Goal: Task Accomplishment & Management: Check status

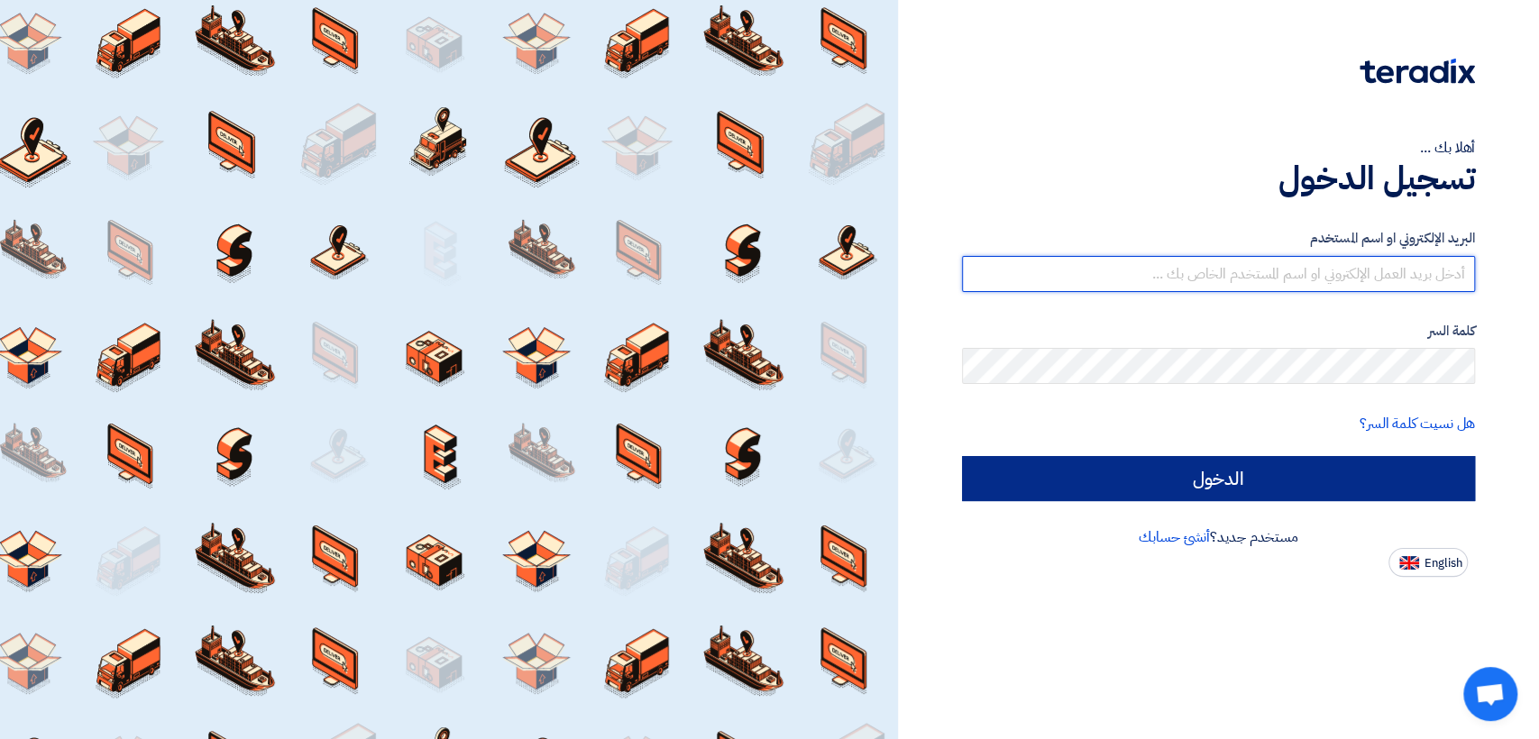
type input "italyaco2030@gmail.com"
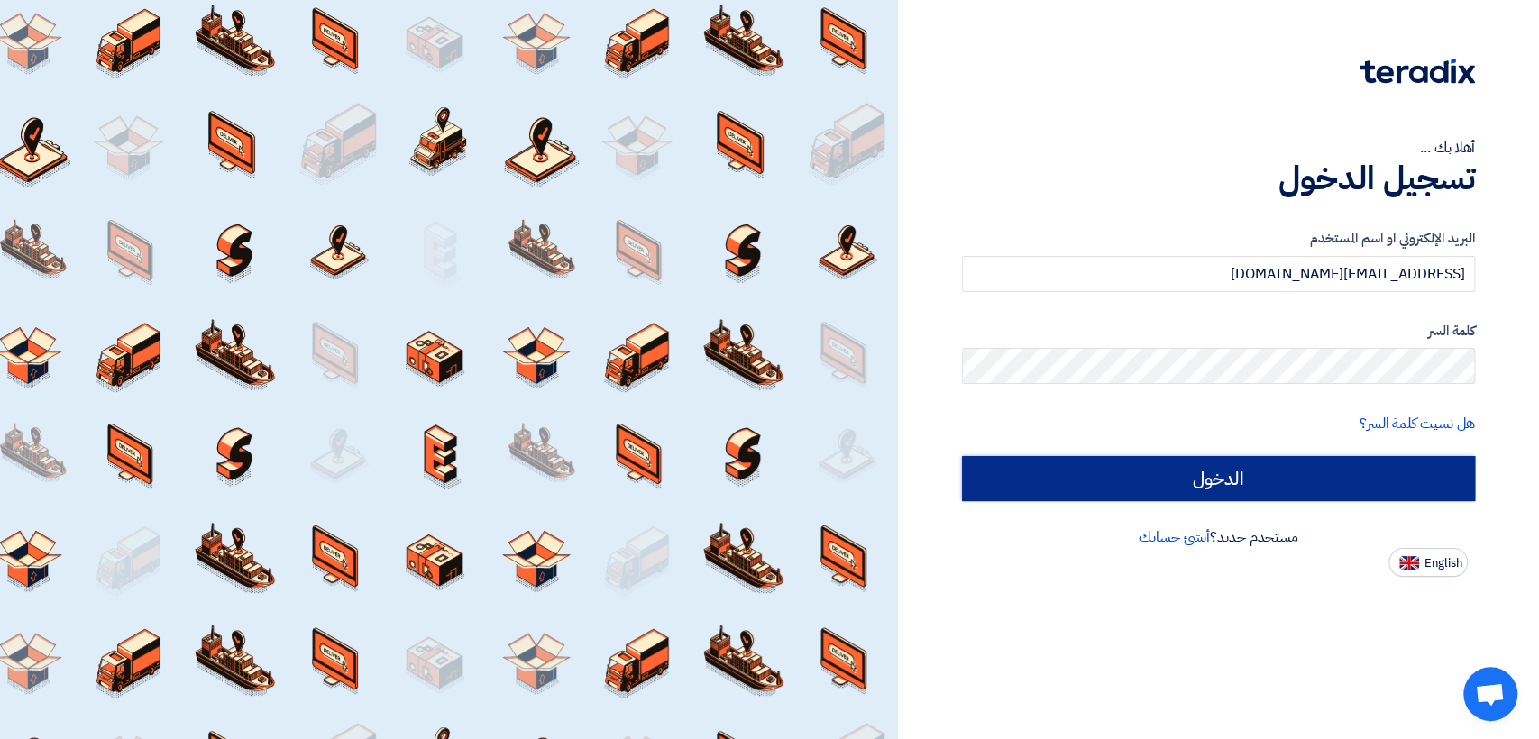
click at [1235, 483] on input "الدخول" at bounding box center [1218, 478] width 513 height 45
click at [1142, 481] on input "الدخول" at bounding box center [1218, 478] width 513 height 45
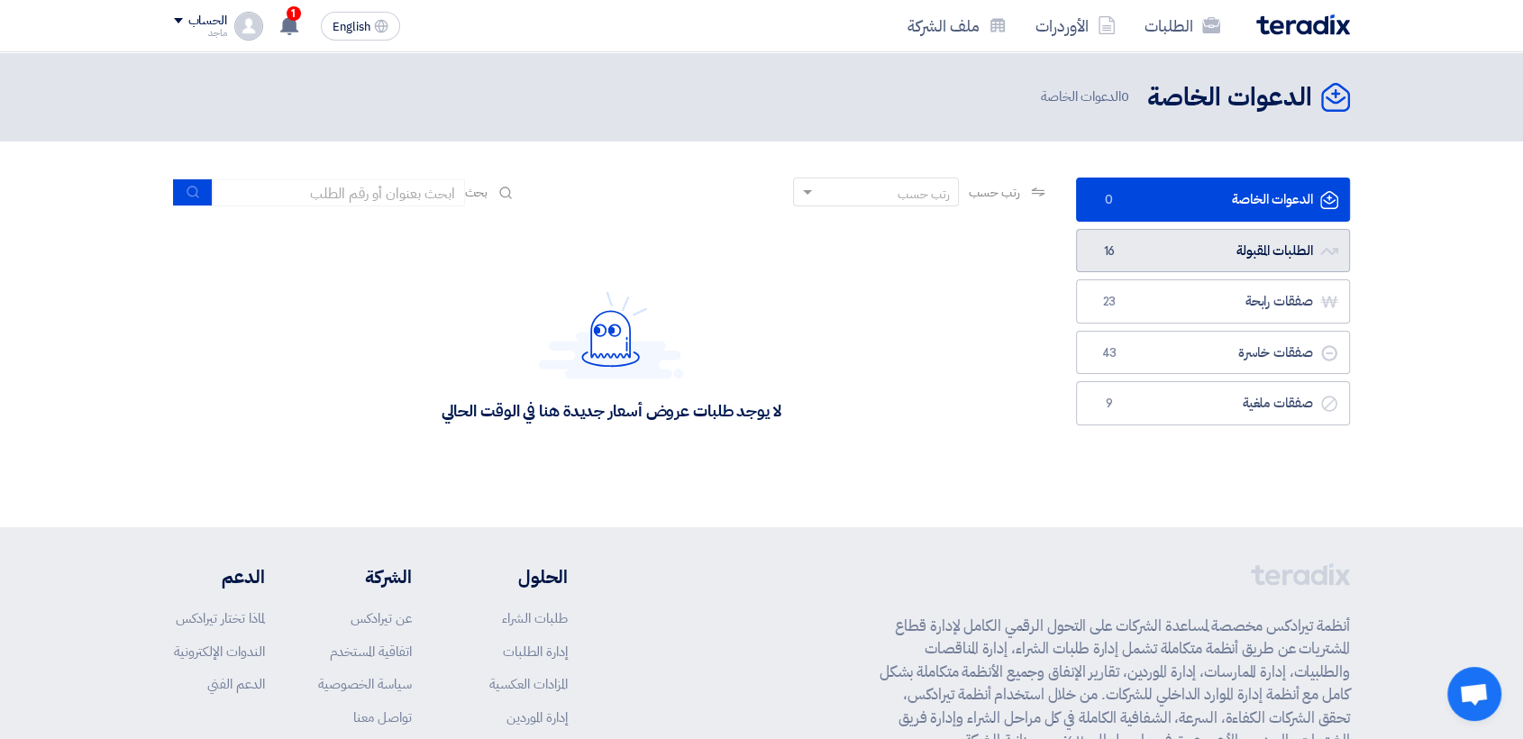
click at [1148, 242] on link "الطلبات المقبولة الطلبات المقبولة 16" at bounding box center [1213, 251] width 274 height 44
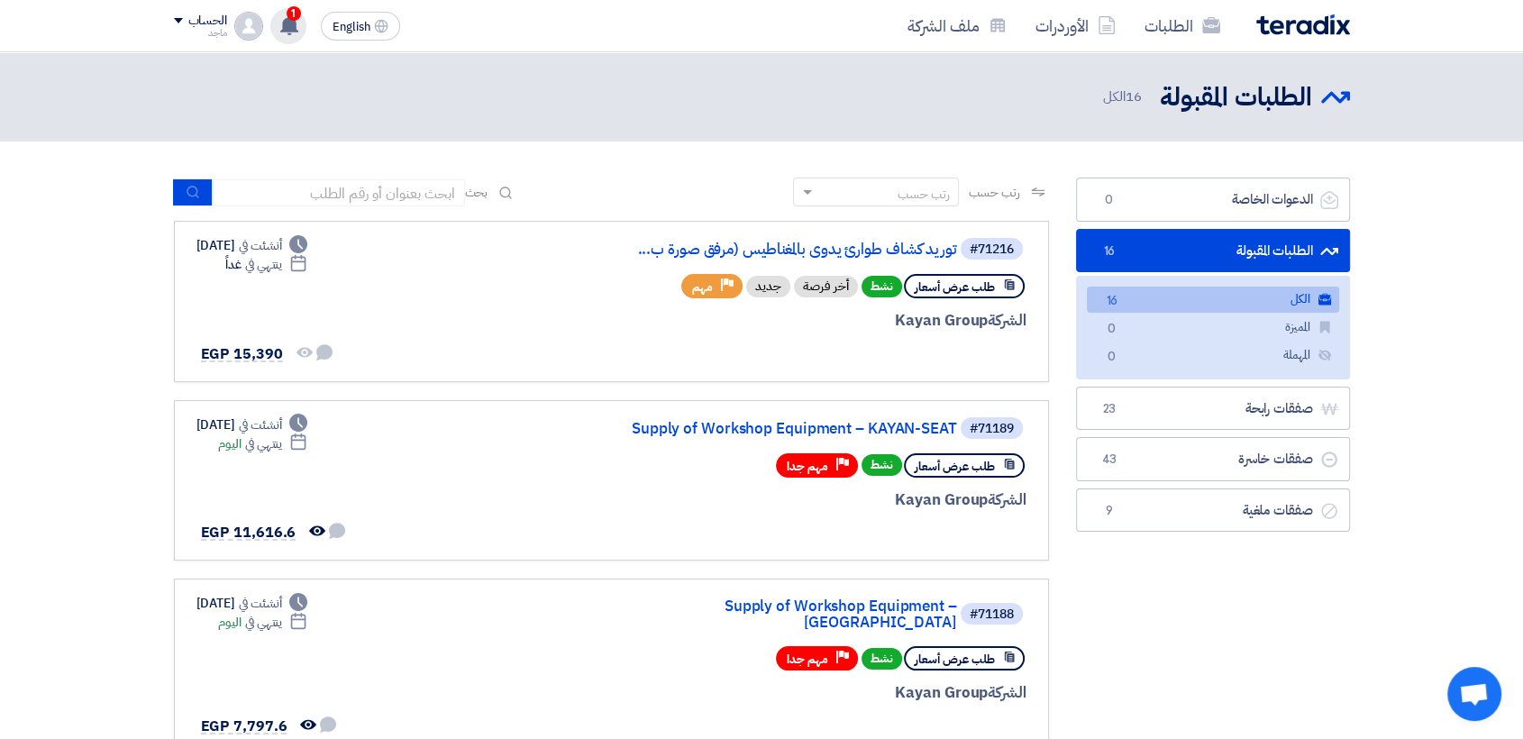
click at [284, 20] on use at bounding box center [289, 25] width 18 height 20
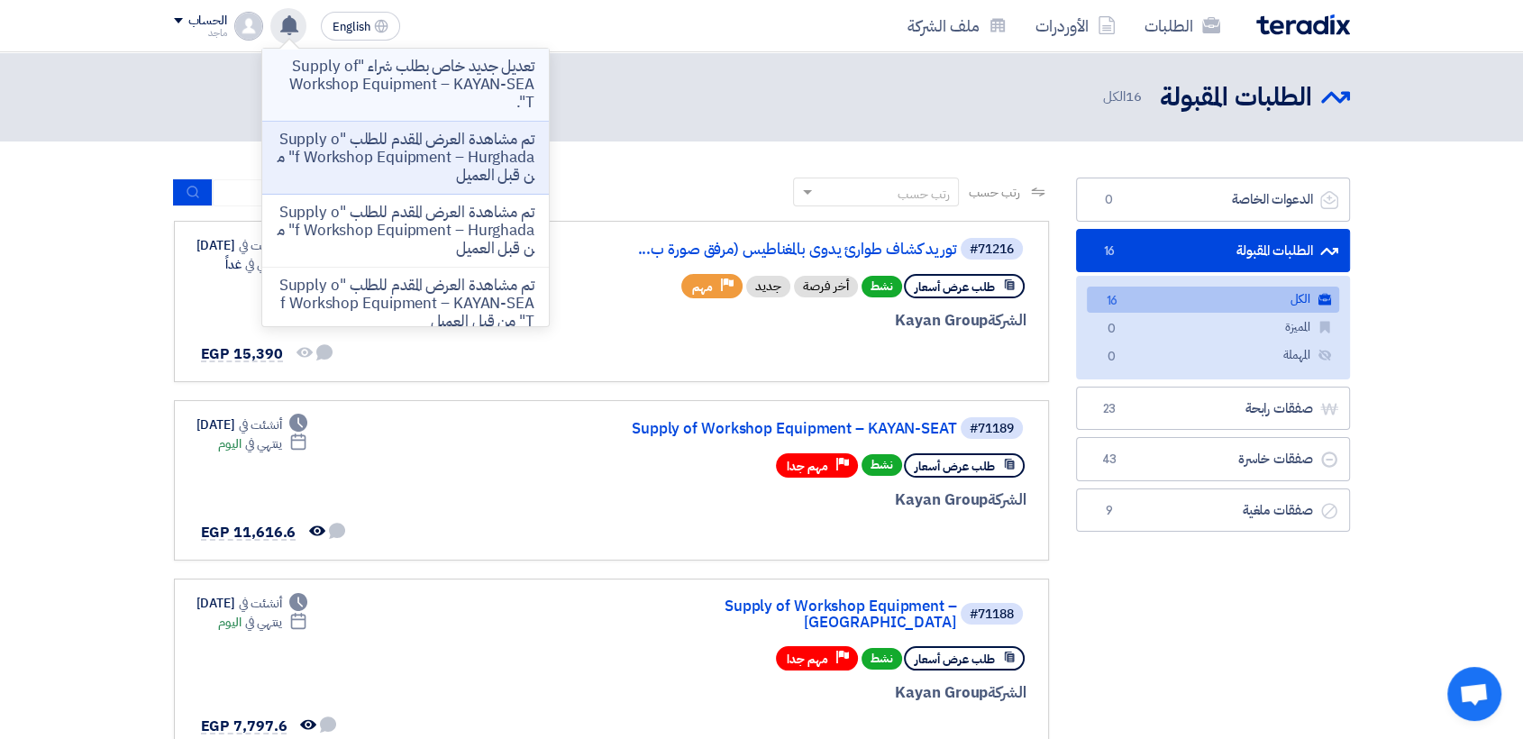
click at [461, 92] on p "تعديل جديد خاص بطلب شراء "Supply of Workshop Equipment – KAYAN-SEAT"." at bounding box center [406, 85] width 258 height 54
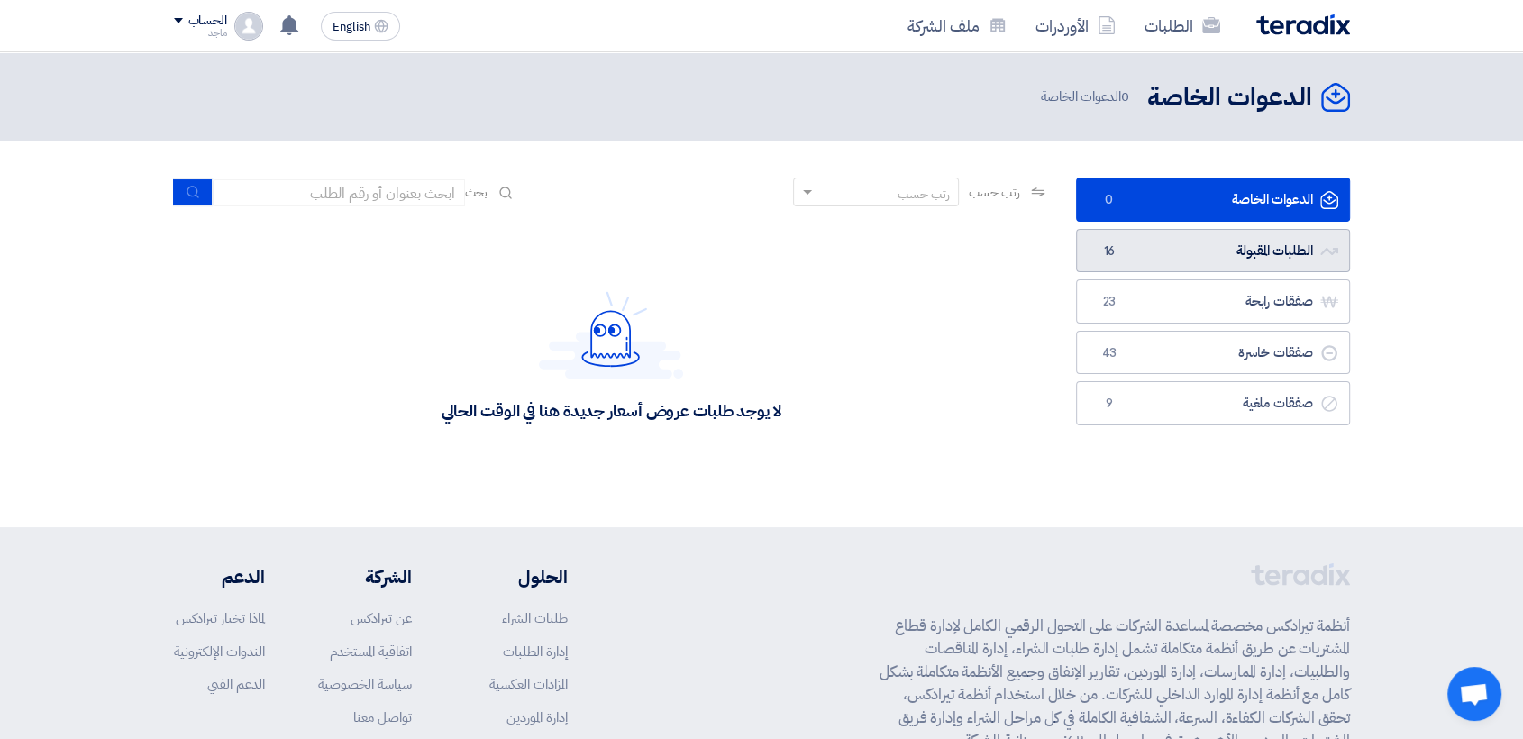
click at [1141, 260] on link "الطلبات المقبولة الطلبات المقبولة 16" at bounding box center [1213, 251] width 274 height 44
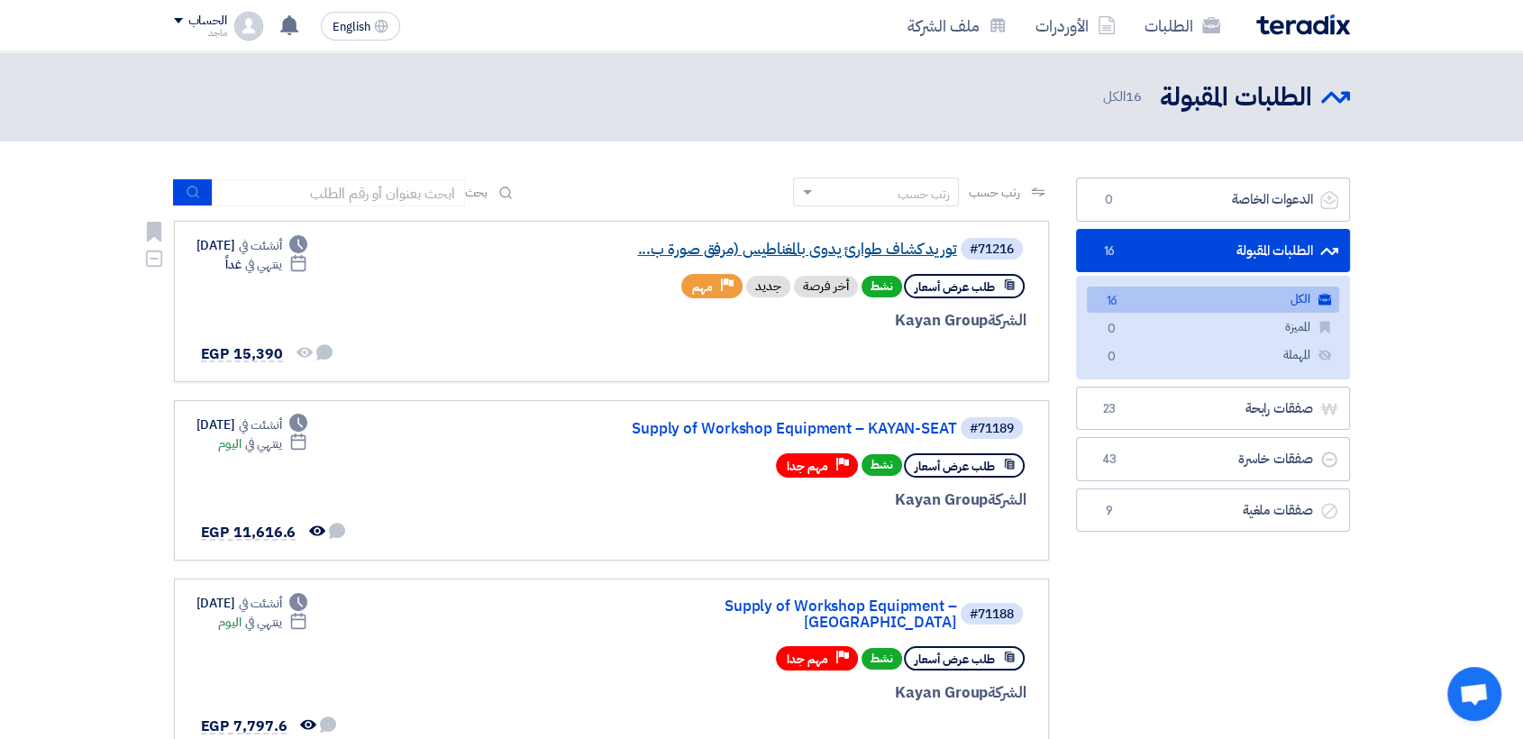
click at [684, 247] on link "توريد كشاف طوارئ يدوى بالمغناطيس (مرفق صورة ب..." at bounding box center [777, 250] width 361 height 16
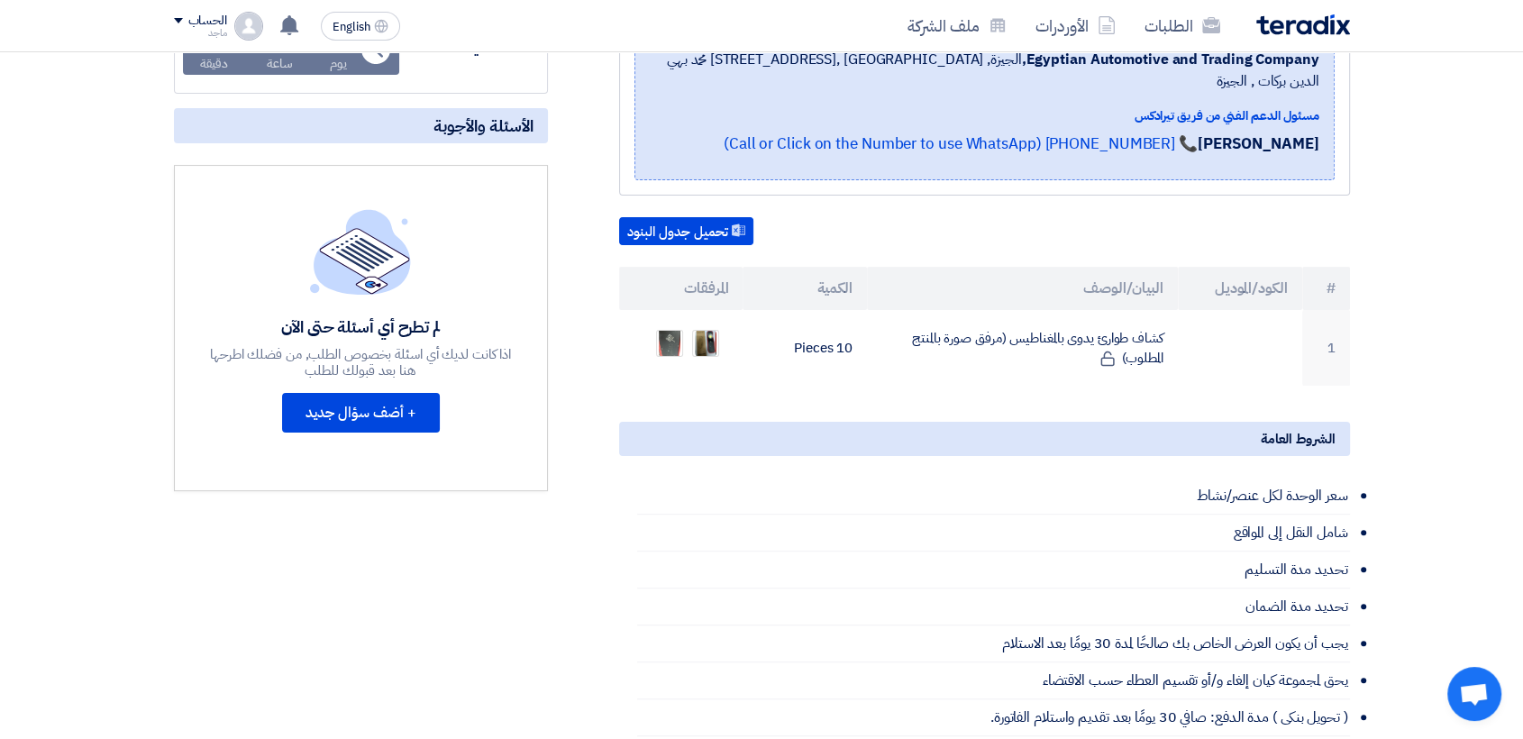
scroll to position [387, 0]
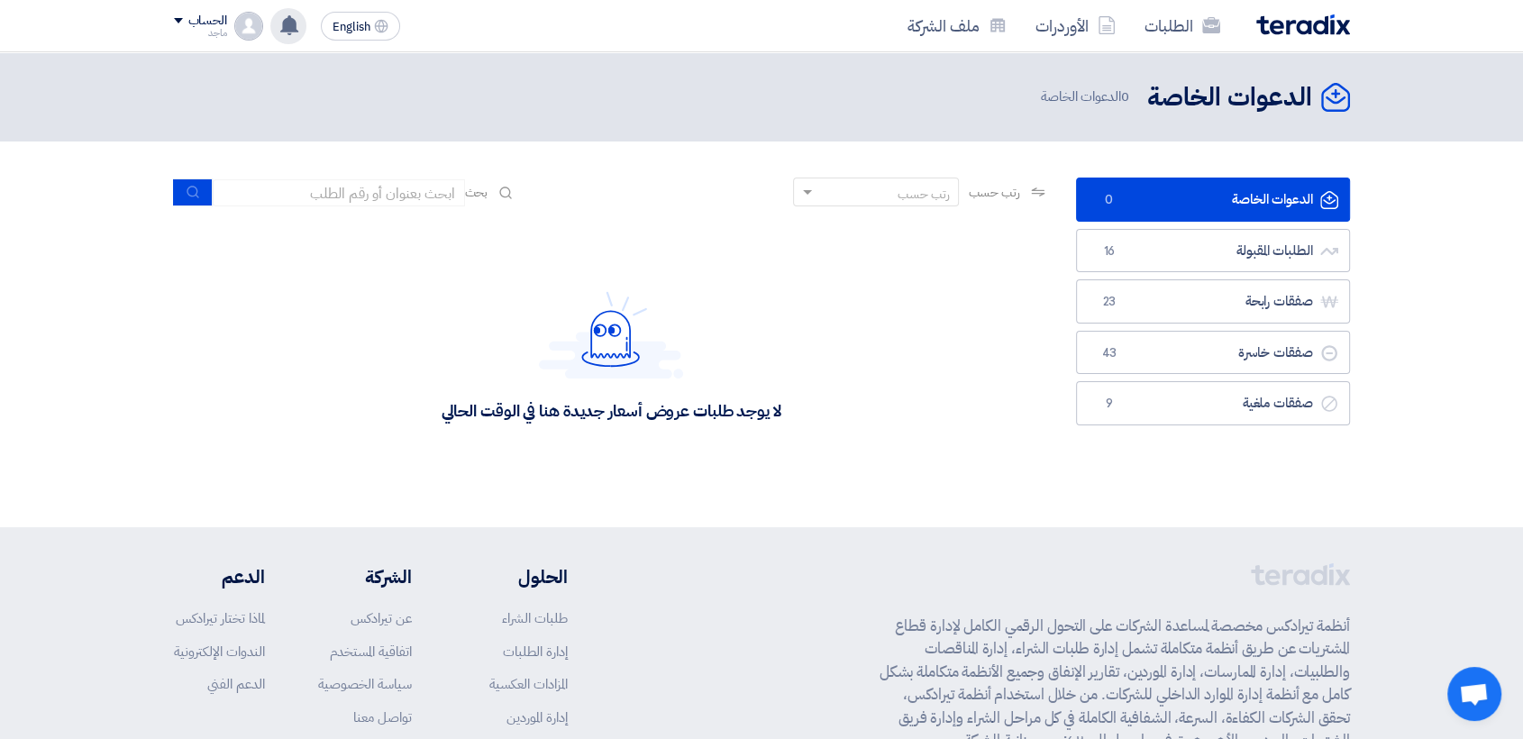
click at [283, 18] on icon at bounding box center [289, 25] width 20 height 20
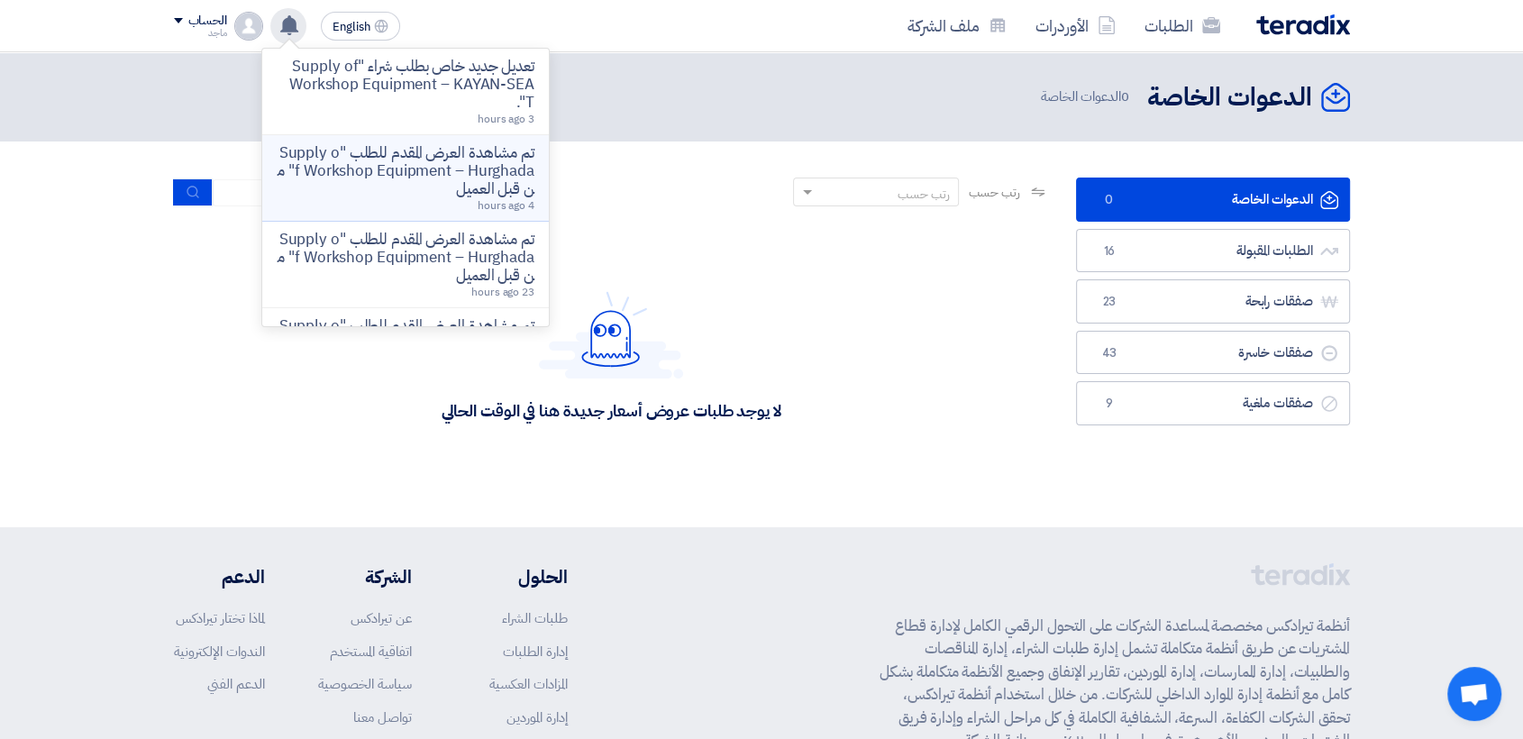
click at [355, 184] on p "تم مشاهدة العرض المقدم للطلب "Supply of Workshop Equipment – Hurghada" من قبل ا…" at bounding box center [406, 171] width 258 height 54
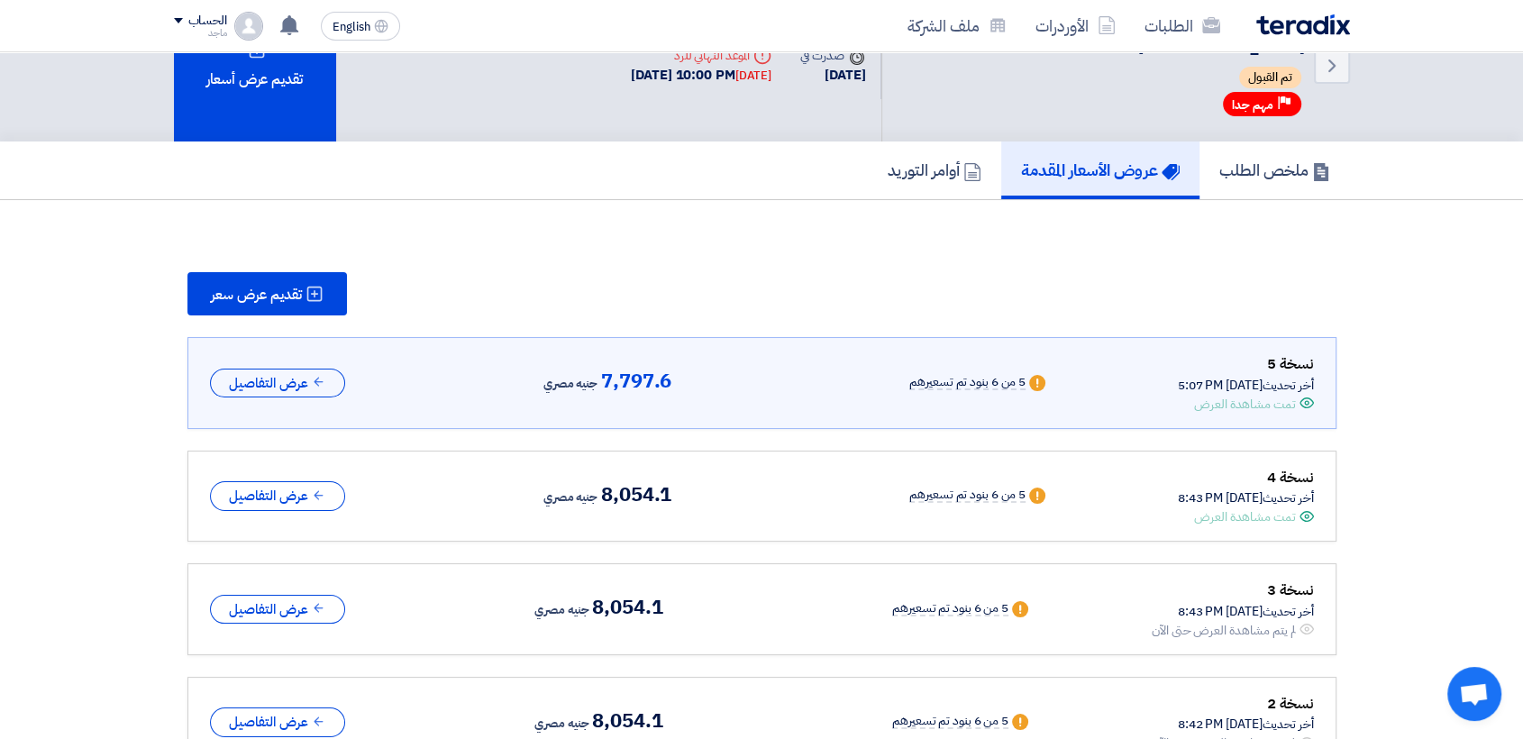
scroll to position [75, 0]
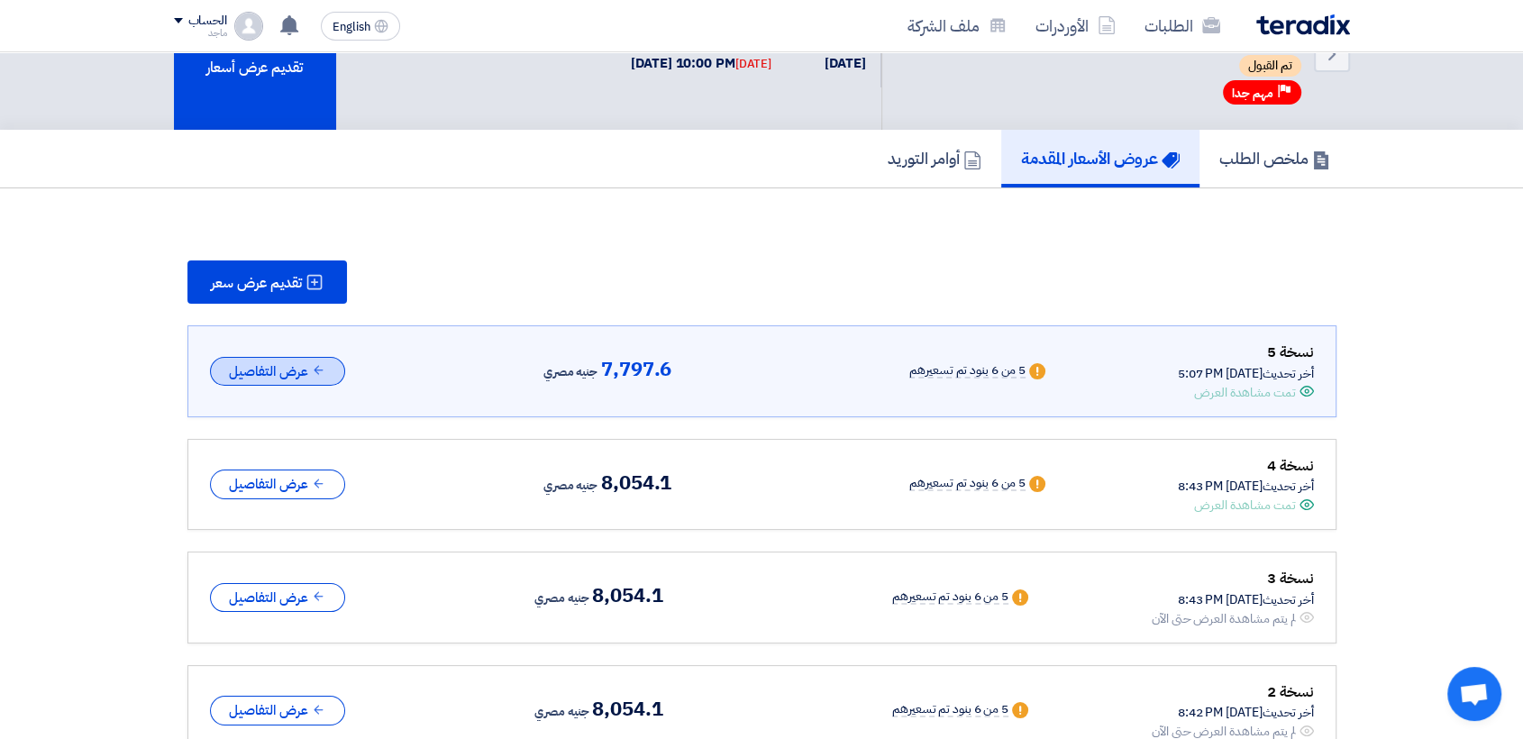
click at [325, 365] on icon at bounding box center [319, 370] width 14 height 14
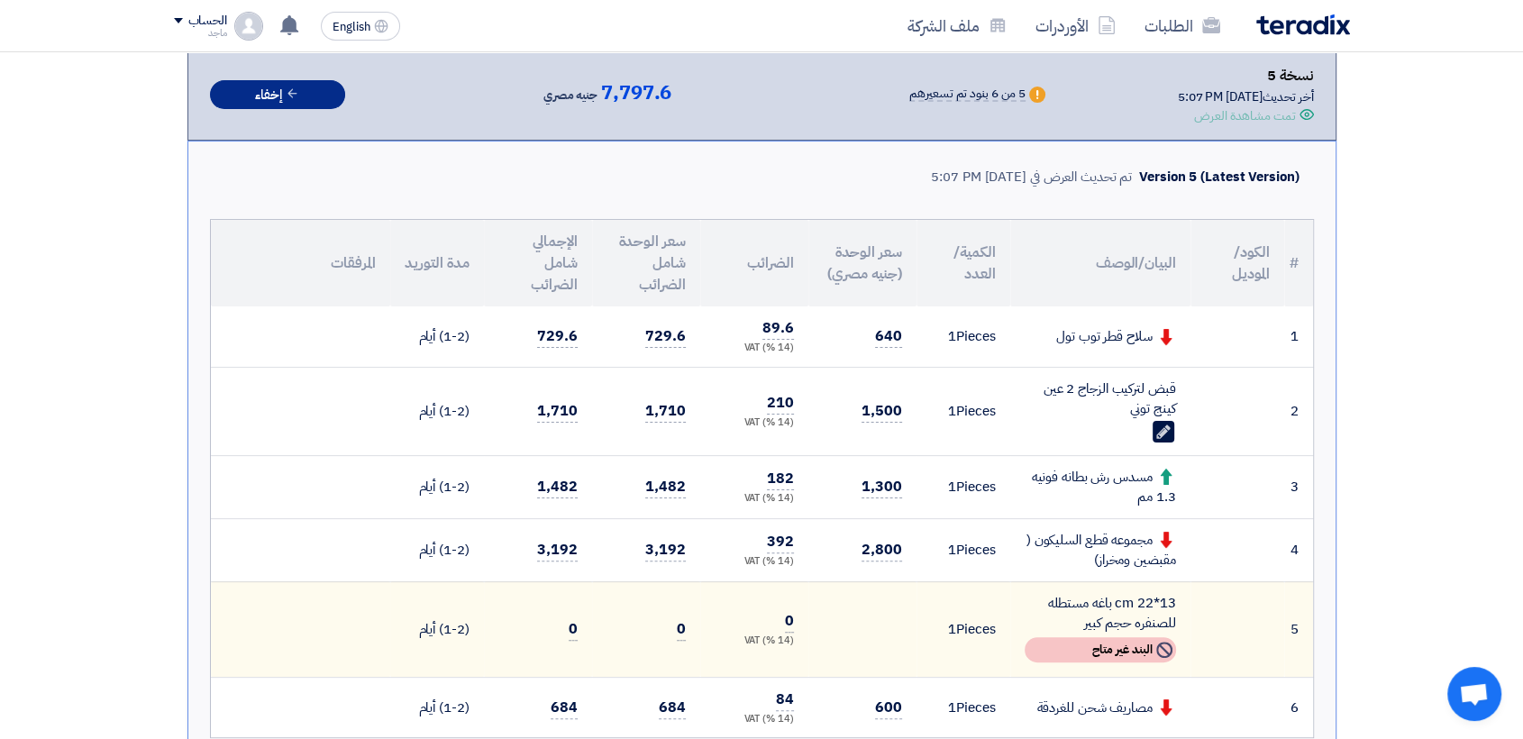
scroll to position [448, 0]
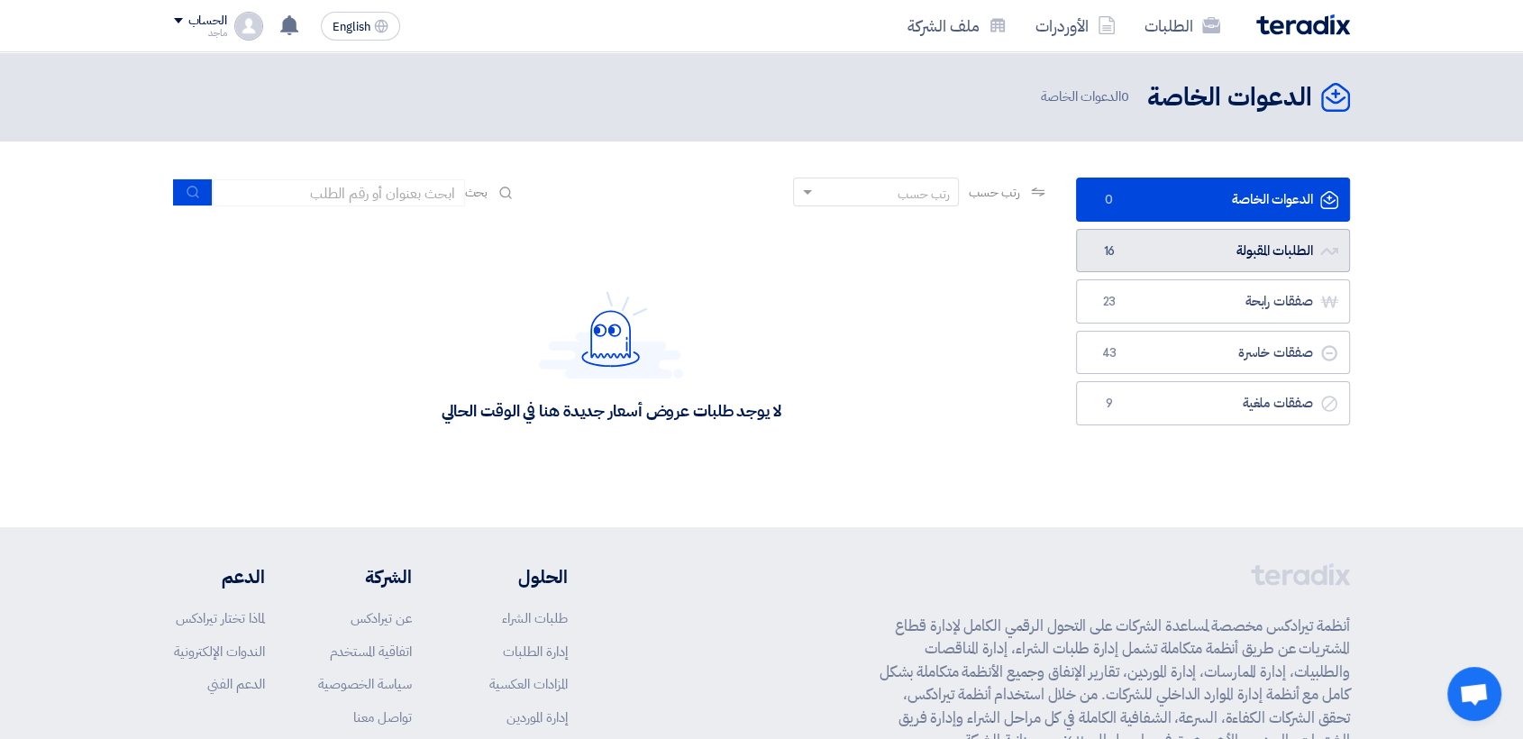
click at [1289, 244] on link "الطلبات المقبولة الطلبات المقبولة 16" at bounding box center [1213, 251] width 274 height 44
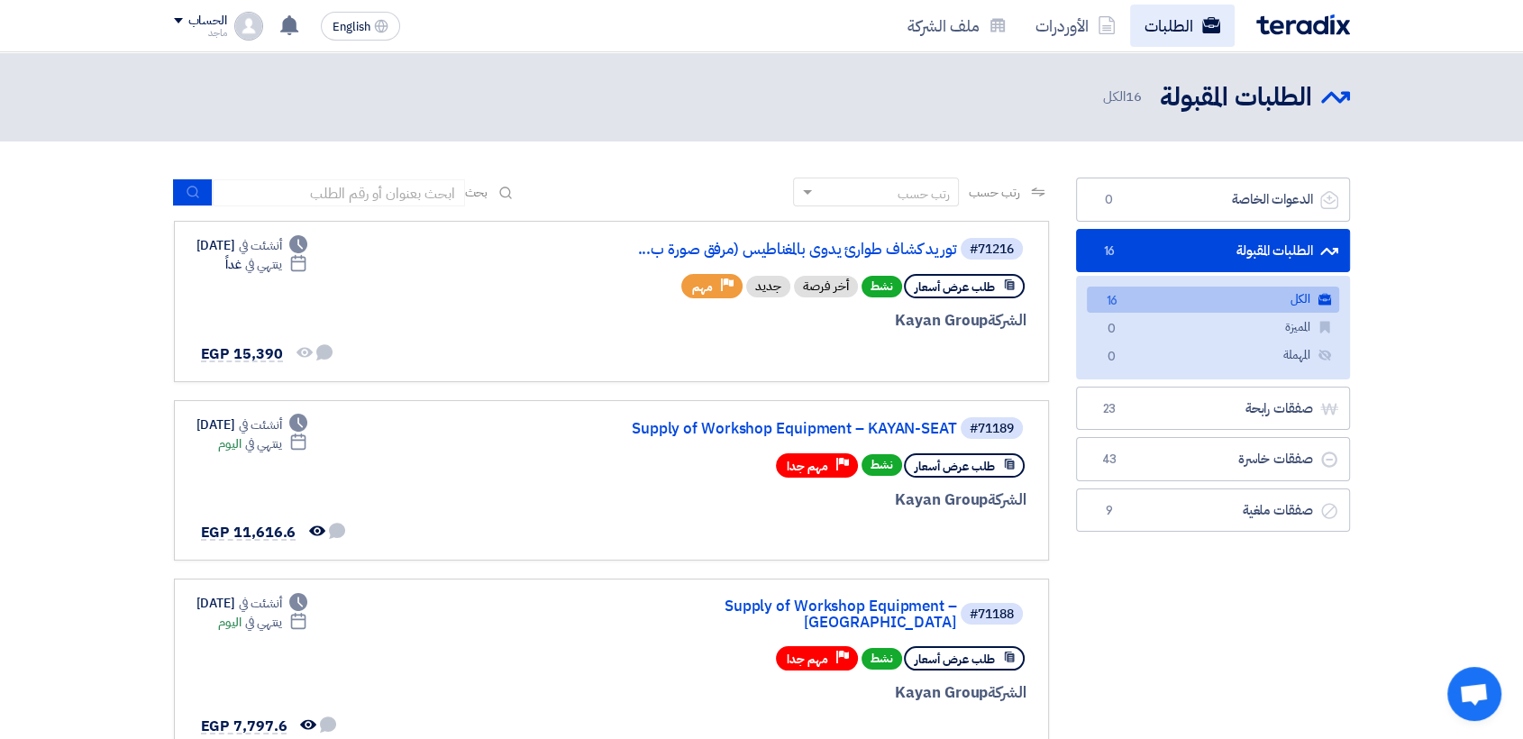
click at [1166, 27] on link "الطلبات" at bounding box center [1182, 26] width 105 height 42
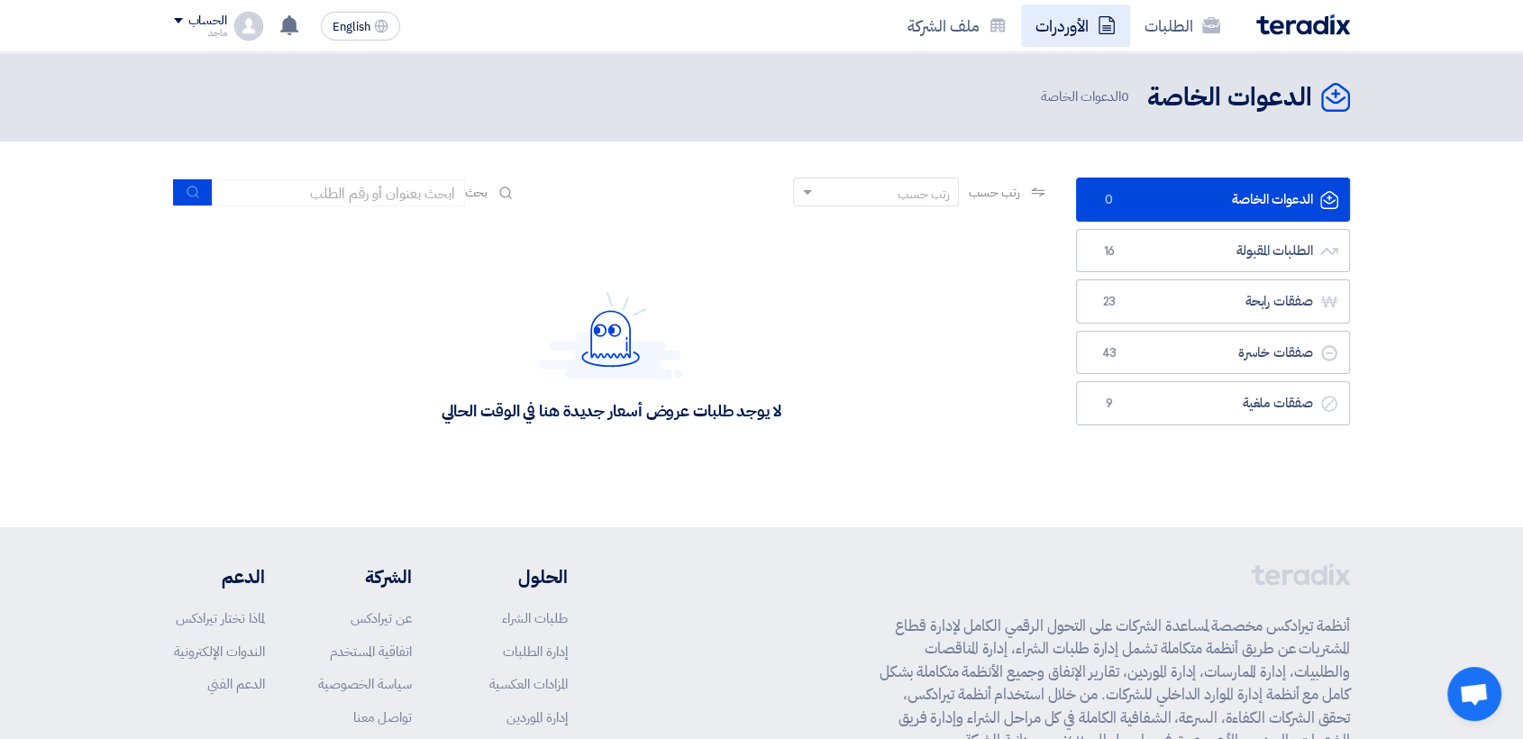
click at [1048, 30] on link "الأوردرات" at bounding box center [1075, 26] width 109 height 42
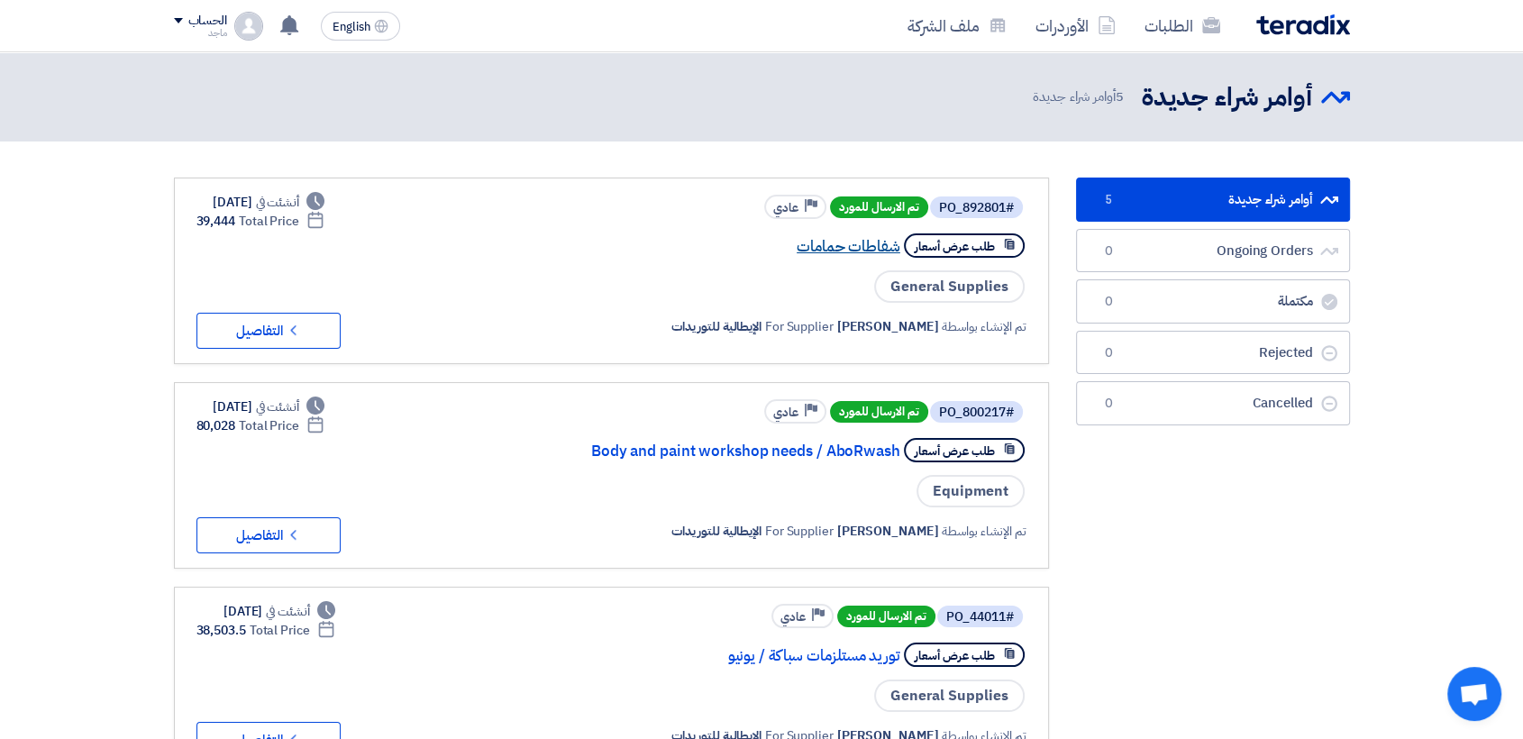
click at [833, 252] on link "شفاطات حمامات" at bounding box center [720, 247] width 361 height 16
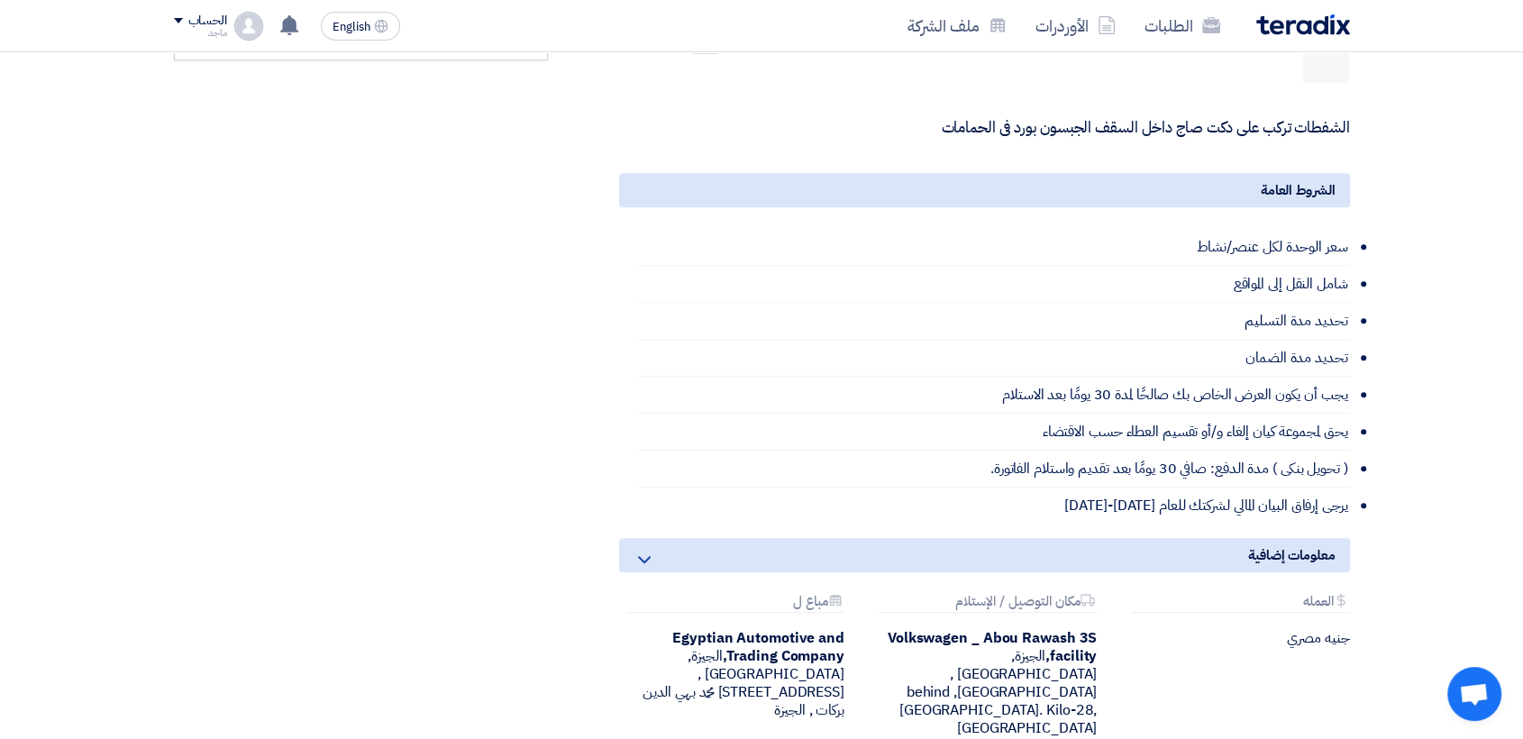
scroll to position [78, 0]
